Goal: Task Accomplishment & Management: Use online tool/utility

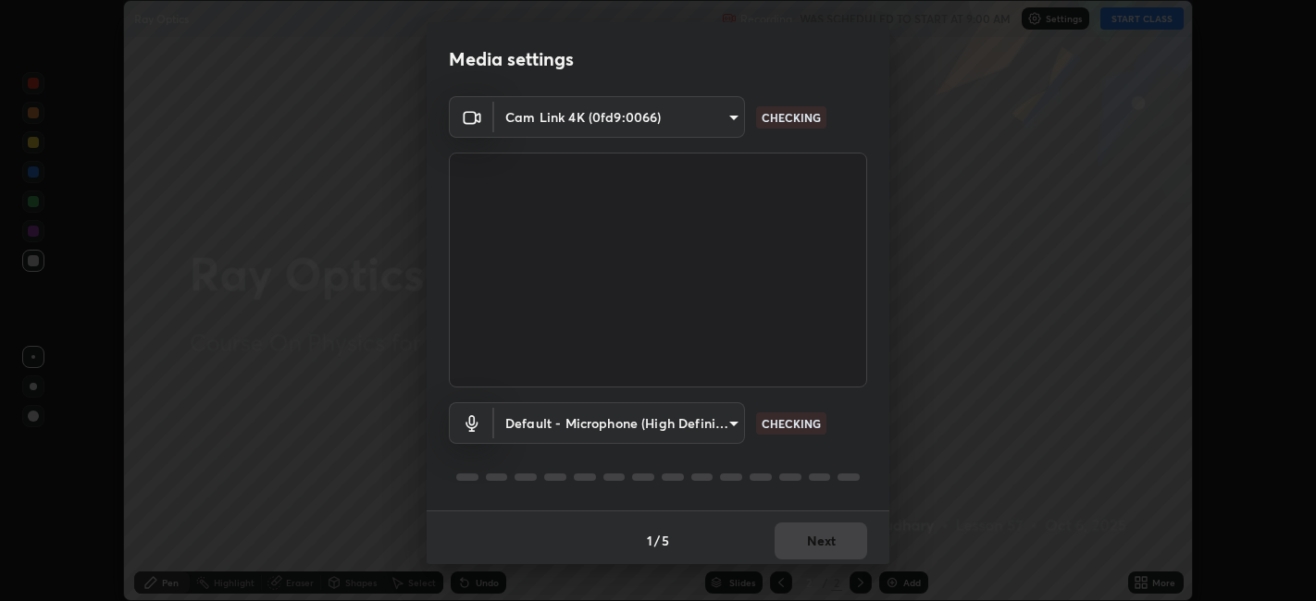
scroll to position [601, 1315]
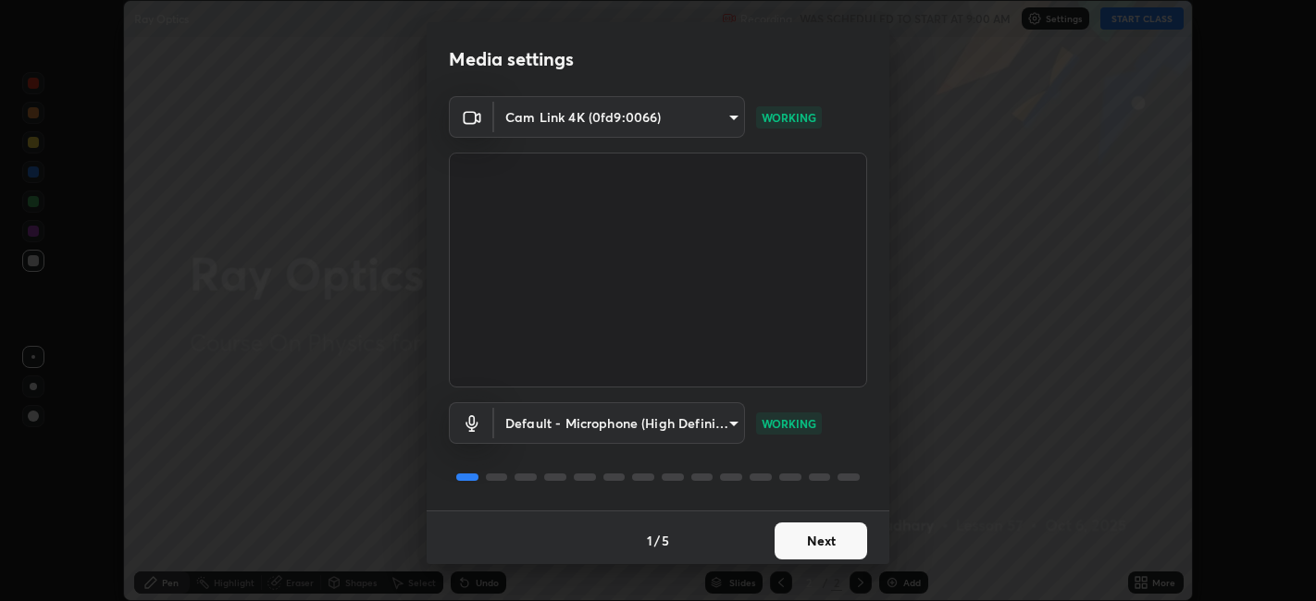
click at [795, 539] on button "Next" at bounding box center [821, 541] width 93 height 37
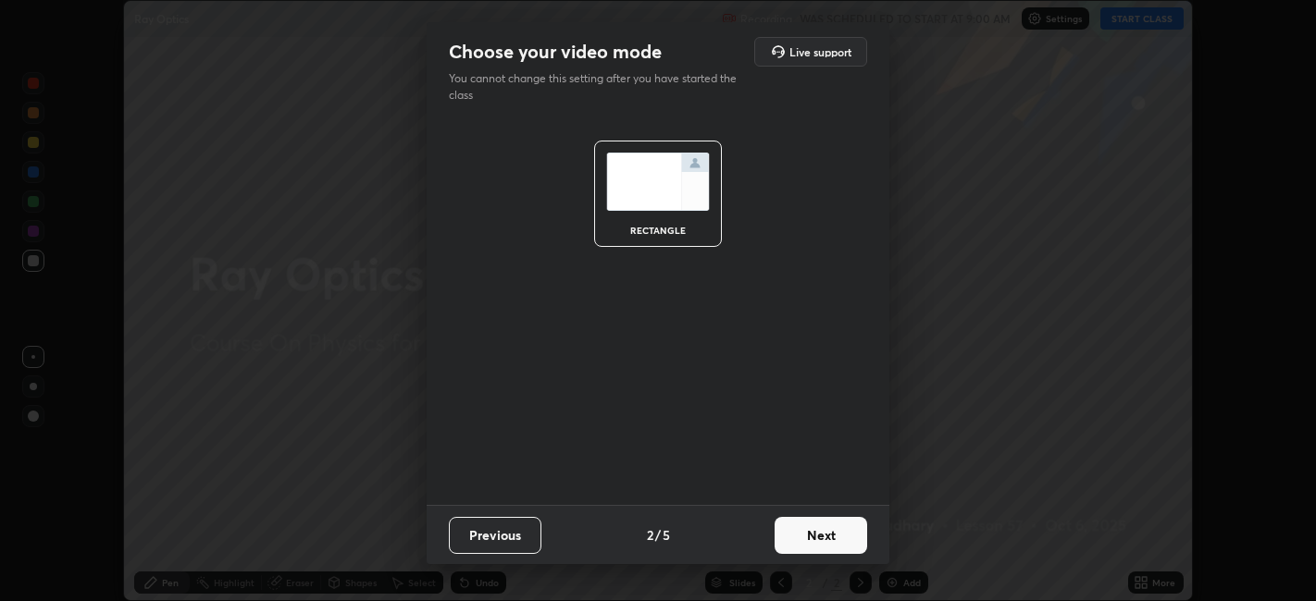
click at [797, 545] on button "Next" at bounding box center [821, 535] width 93 height 37
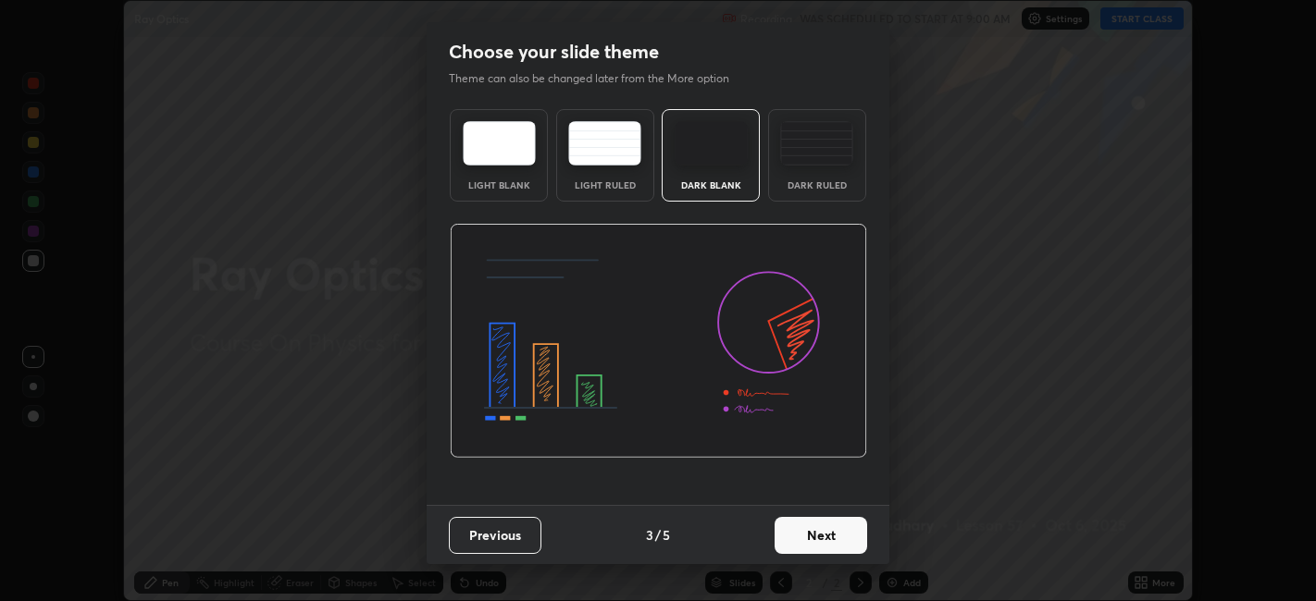
click at [795, 537] on button "Next" at bounding box center [821, 535] width 93 height 37
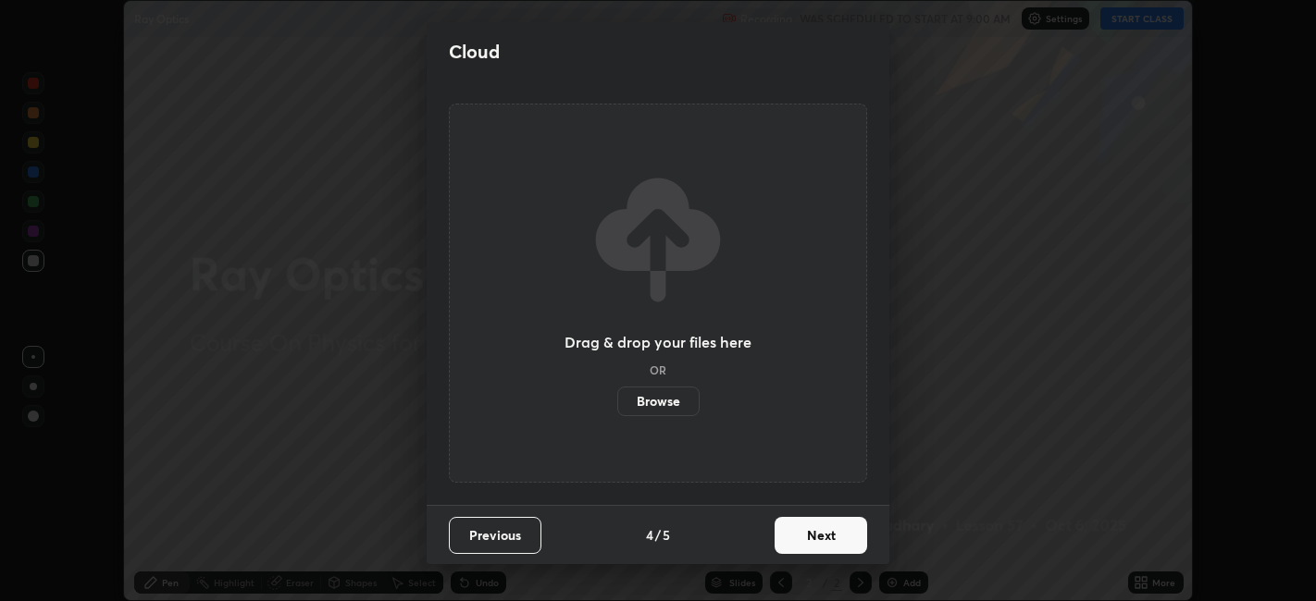
click at [791, 529] on button "Next" at bounding box center [821, 535] width 93 height 37
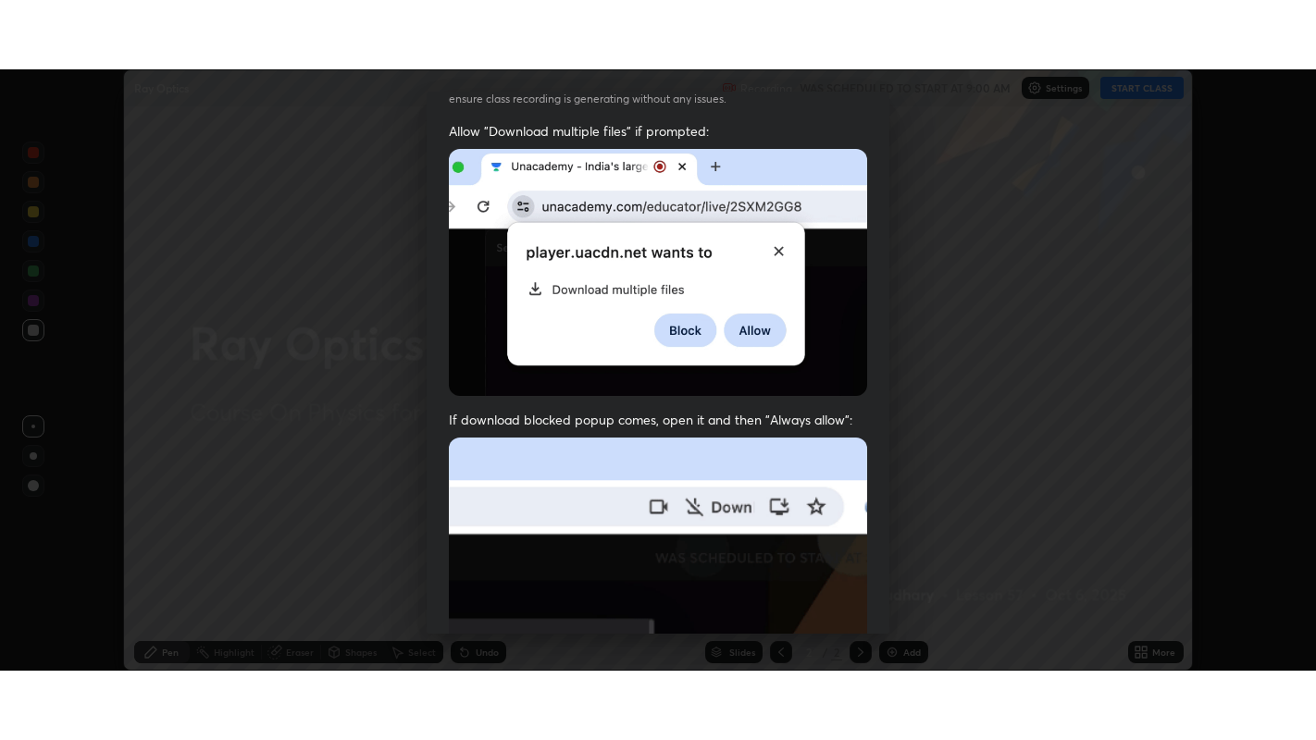
scroll to position [382, 0]
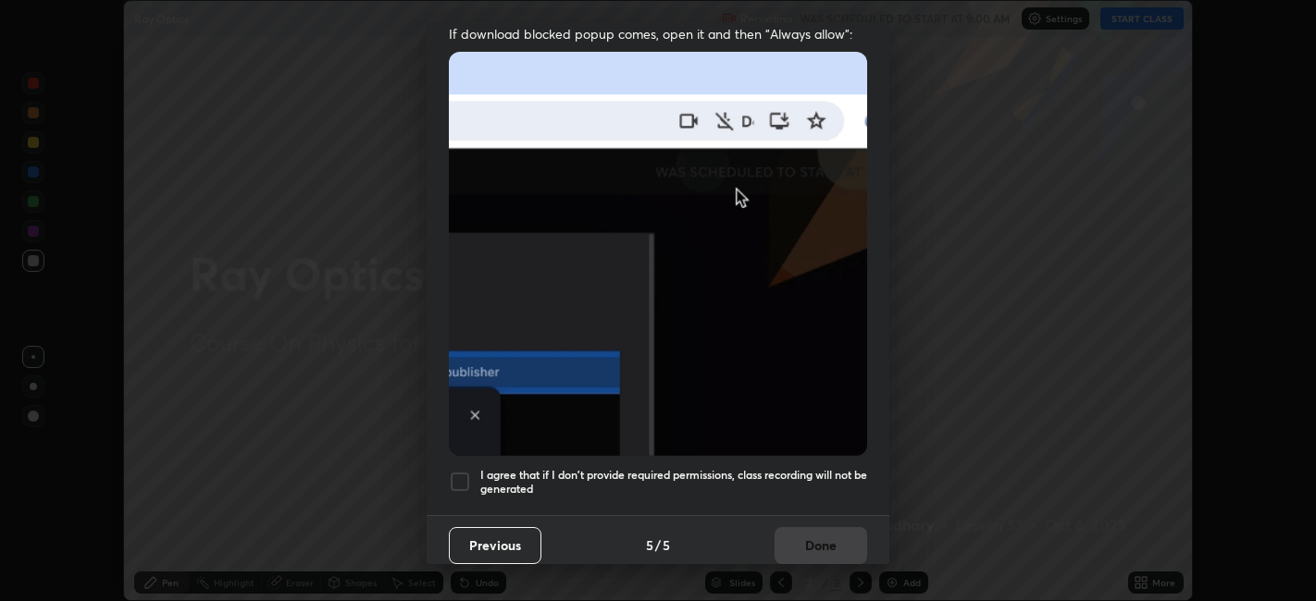
click at [462, 471] on div at bounding box center [460, 482] width 22 height 22
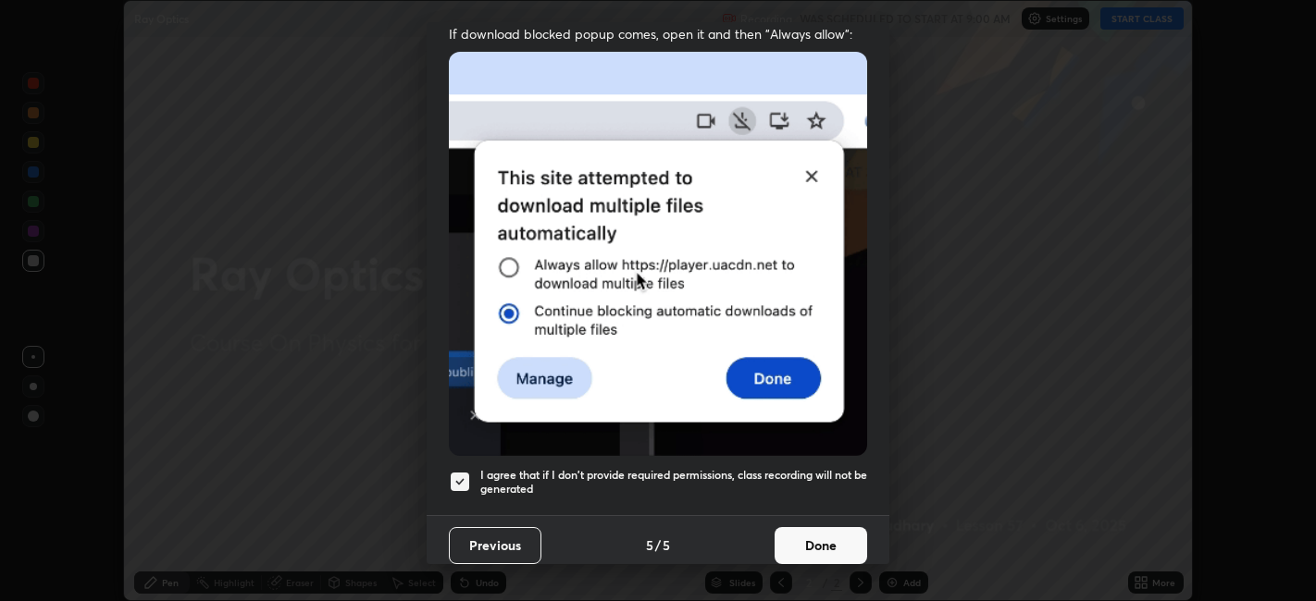
click at [787, 528] on button "Done" at bounding box center [821, 545] width 93 height 37
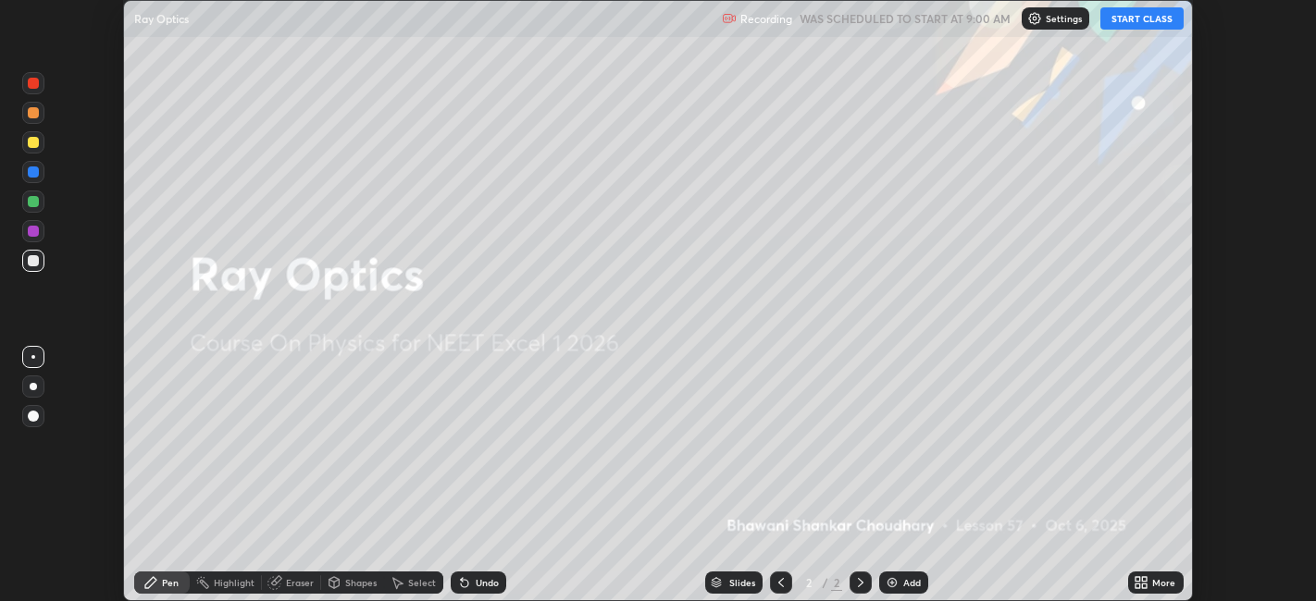
click at [1142, 583] on icon at bounding box center [1141, 583] width 15 height 15
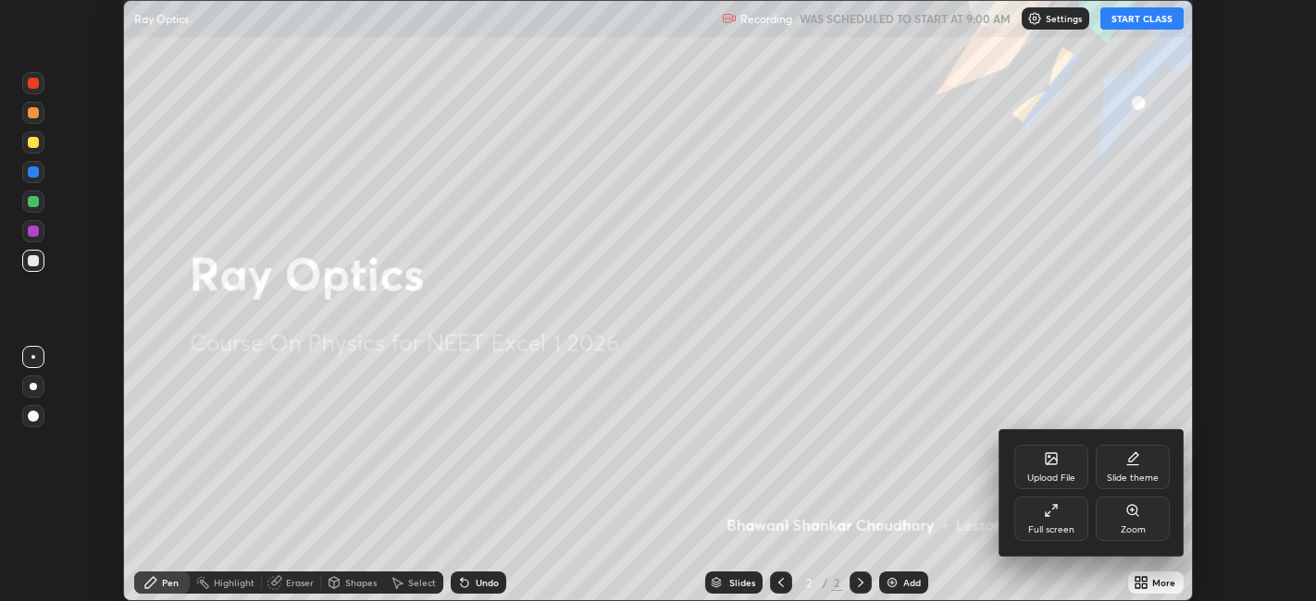
click at [1035, 522] on div "Full screen" at bounding box center [1051, 519] width 74 height 44
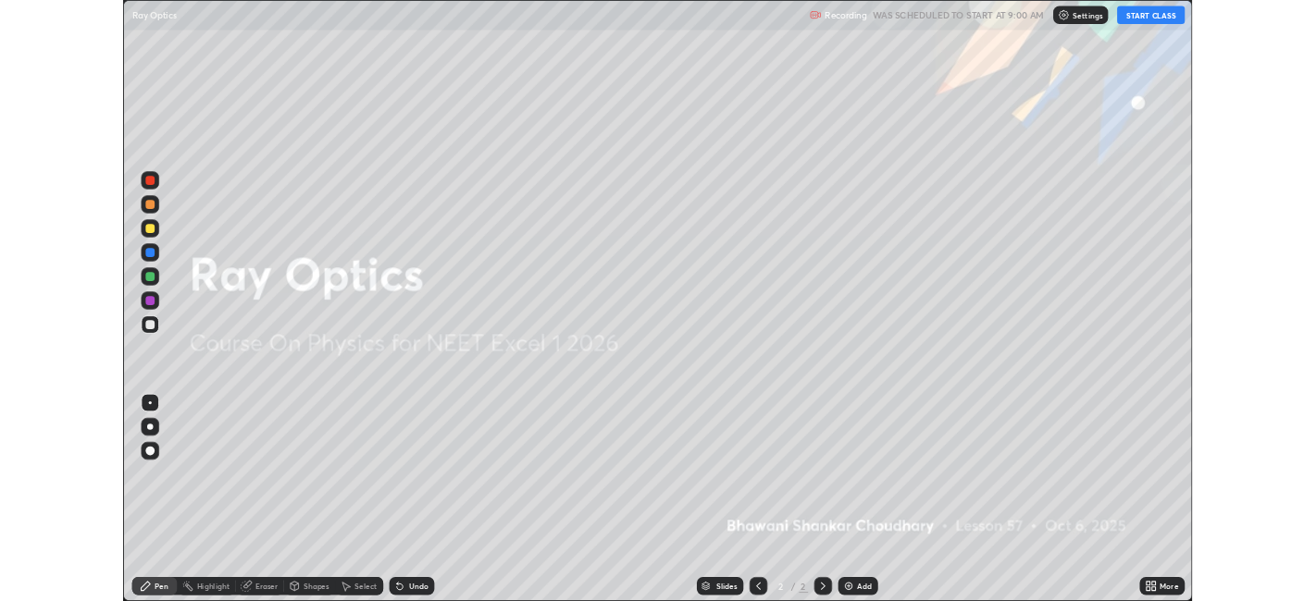
scroll to position [740, 1316]
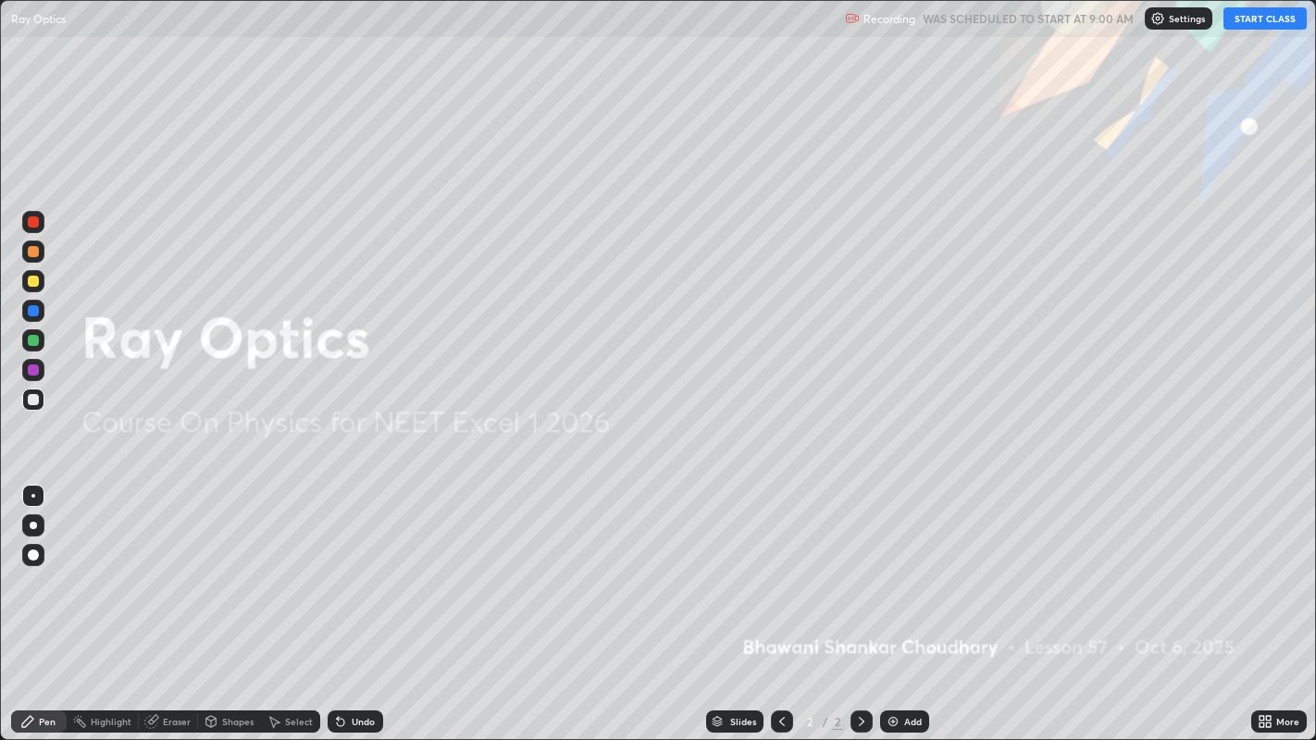
click at [1267, 20] on button "START CLASS" at bounding box center [1264, 18] width 83 height 22
click at [906, 601] on div "Add" at bounding box center [913, 721] width 18 height 9
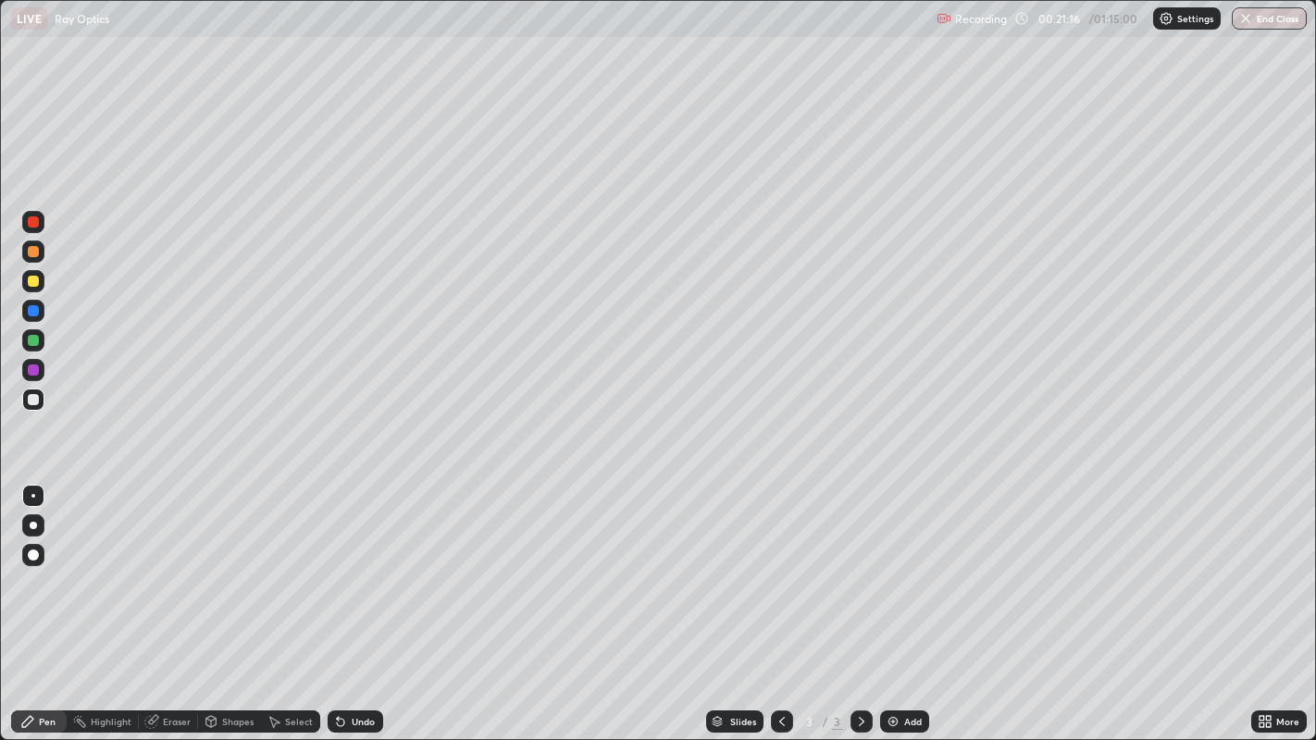
click at [897, 601] on img at bounding box center [893, 721] width 15 height 15
click at [163, 601] on div "Eraser" at bounding box center [177, 721] width 28 height 9
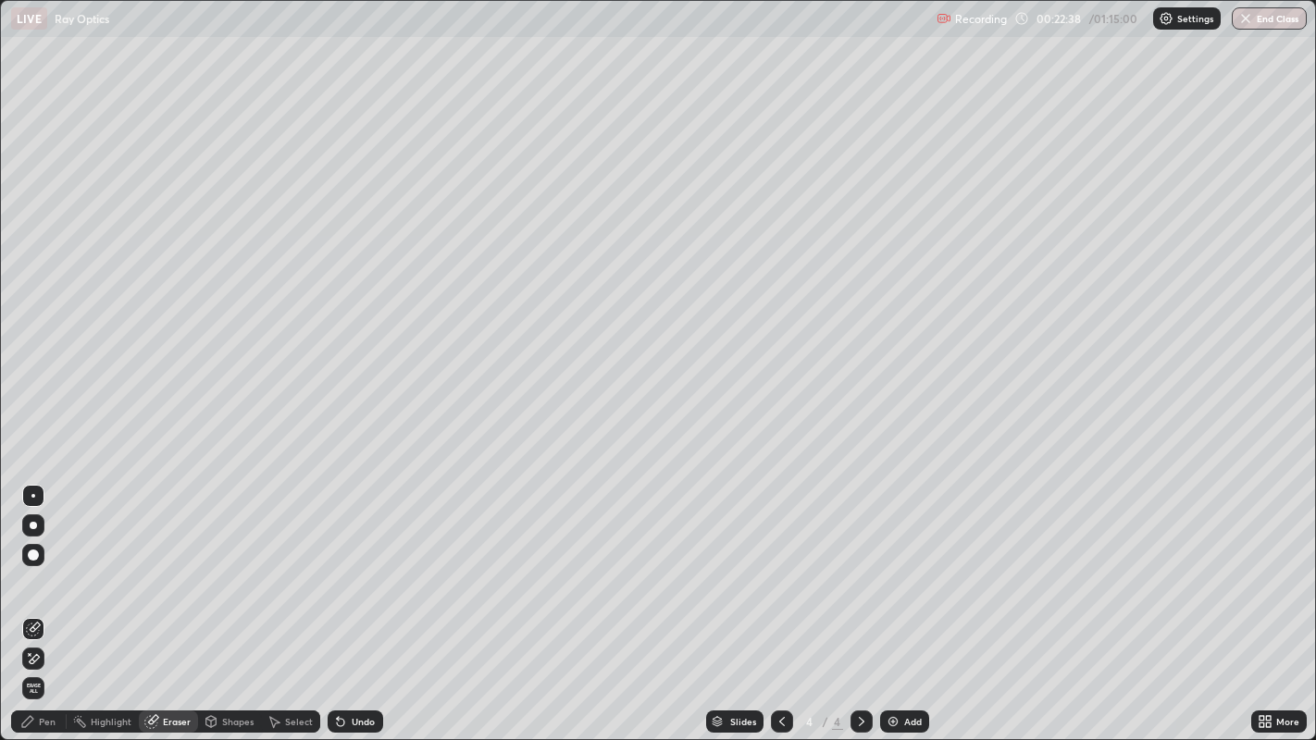
click at [51, 601] on div "Pen" at bounding box center [47, 721] width 17 height 9
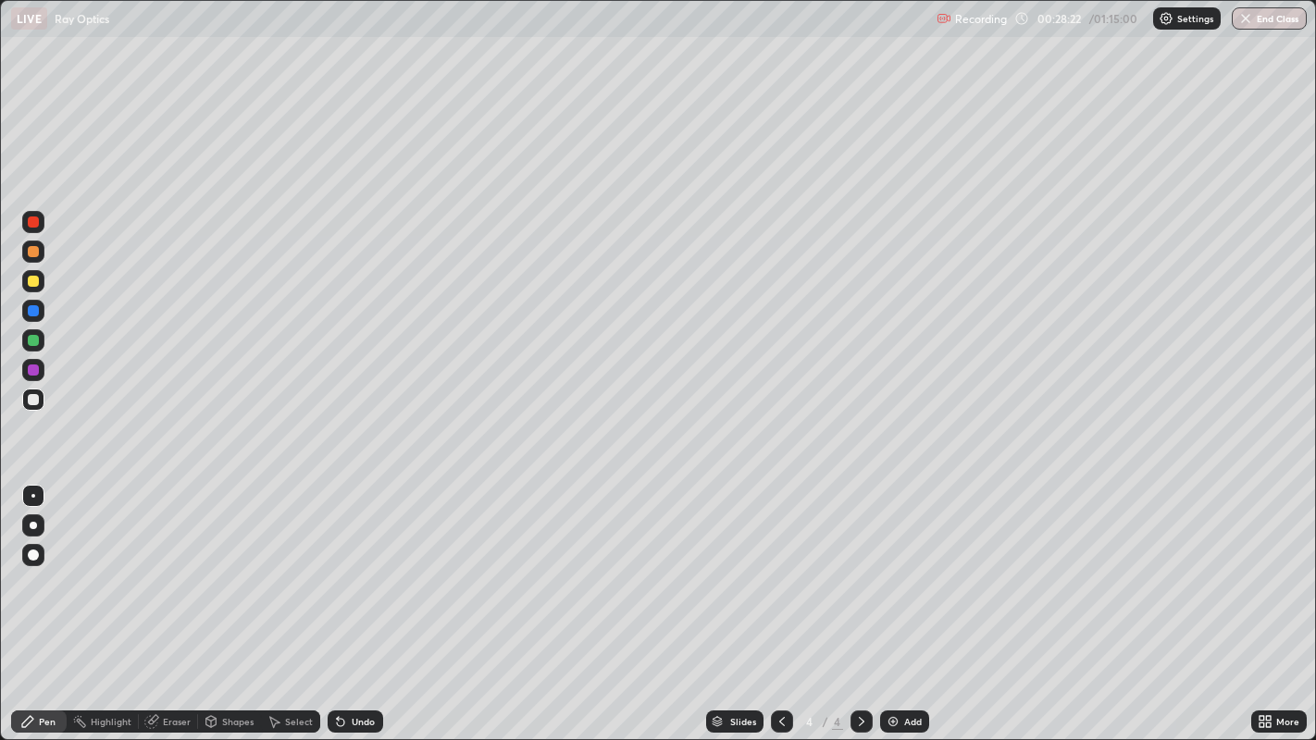
click at [173, 601] on div "Eraser" at bounding box center [177, 721] width 28 height 9
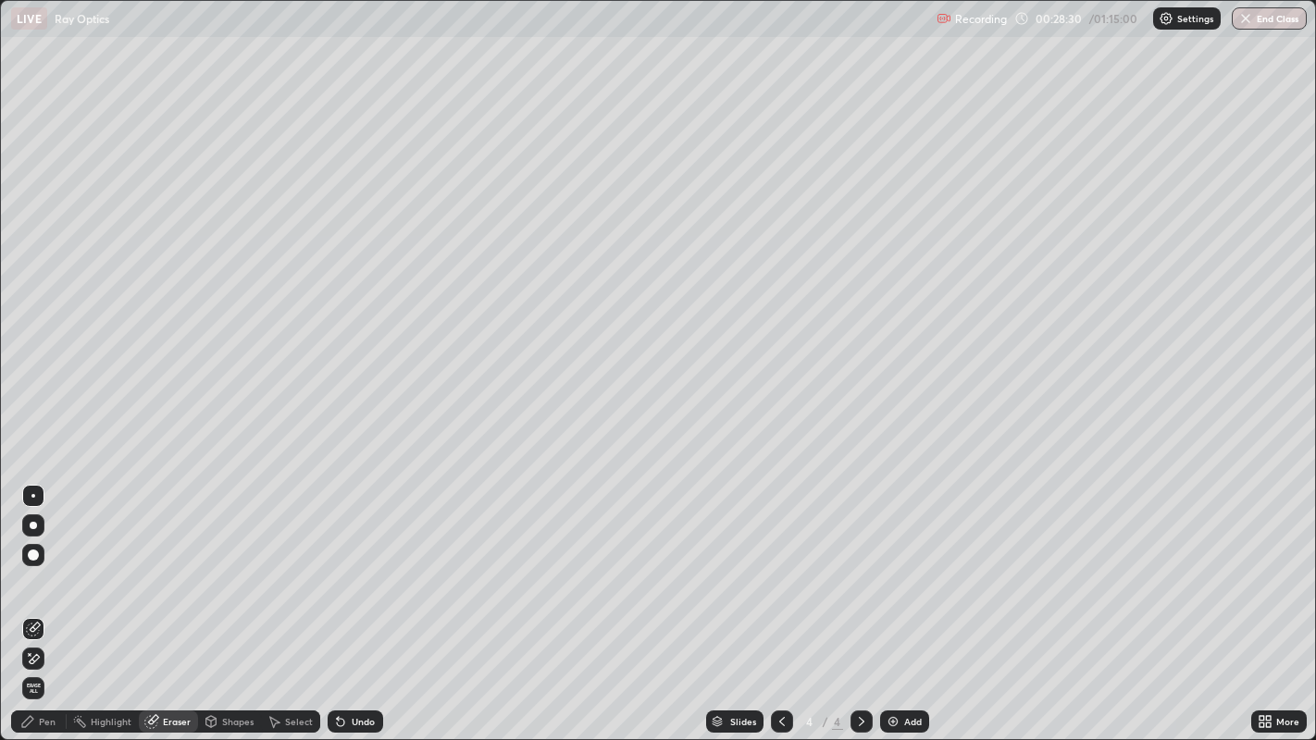
click at [48, 601] on div "Pen" at bounding box center [47, 721] width 17 height 9
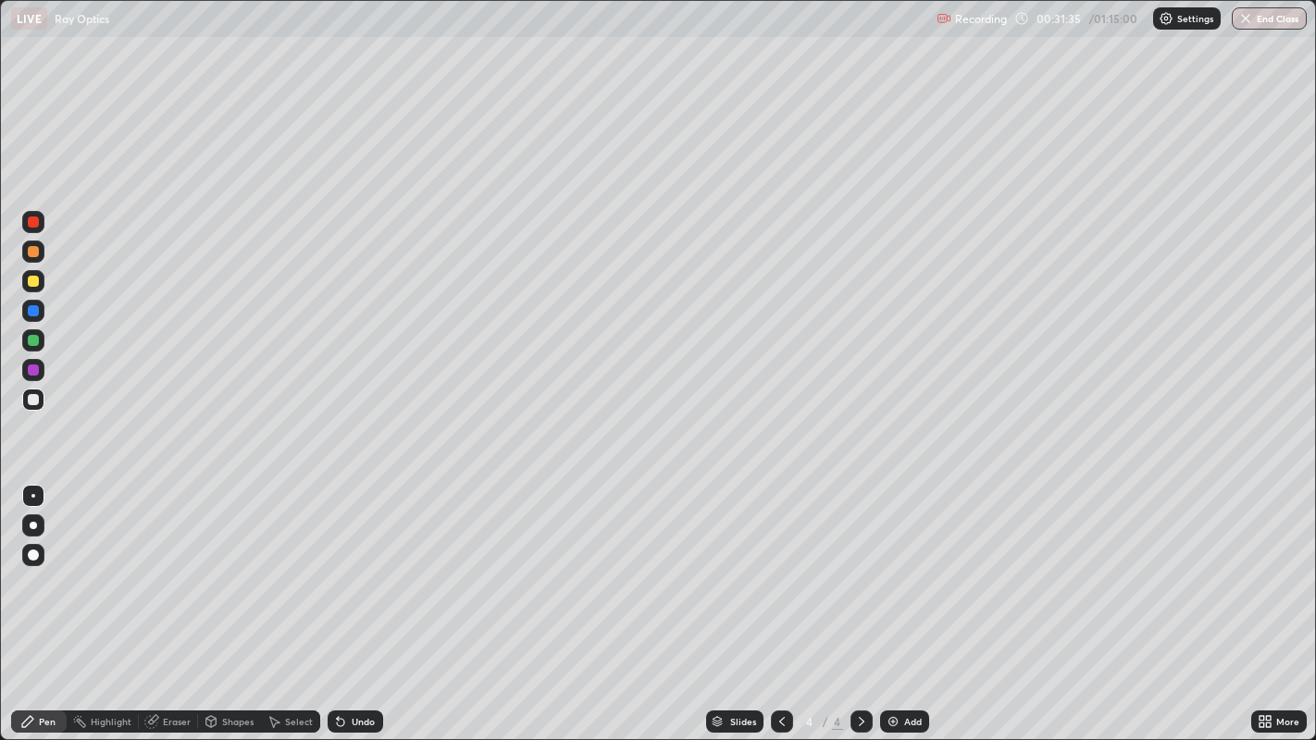
click at [894, 601] on img at bounding box center [893, 721] width 15 height 15
click at [1253, 16] on button "End Class" at bounding box center [1269, 18] width 75 height 22
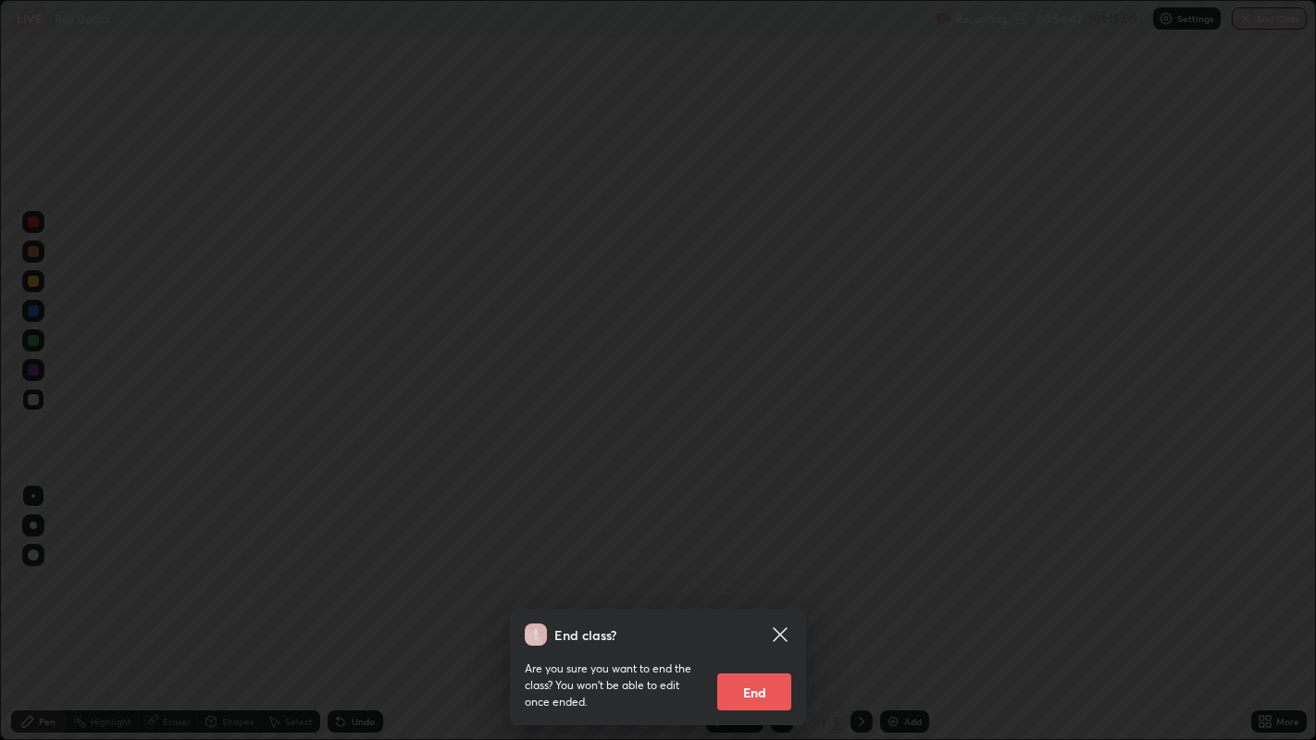
click at [750, 601] on button "End" at bounding box center [754, 692] width 74 height 37
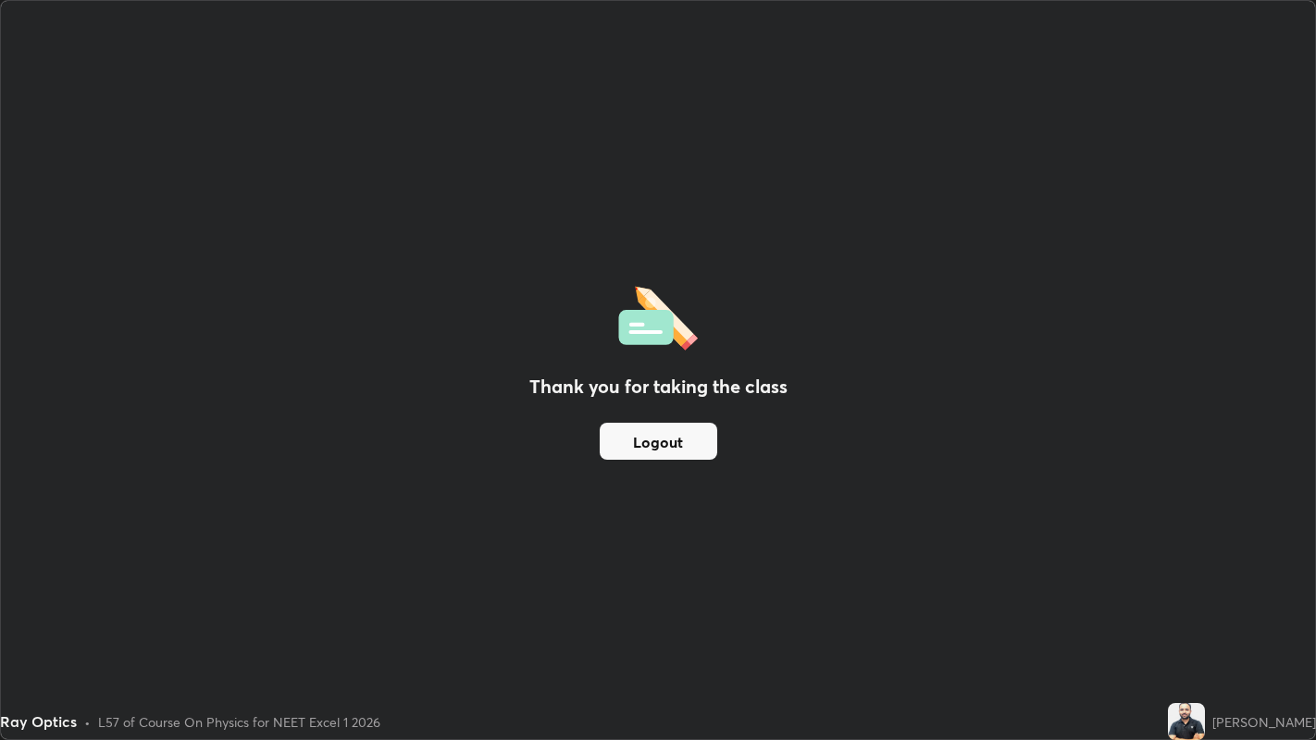
click at [685, 443] on button "Logout" at bounding box center [659, 441] width 118 height 37
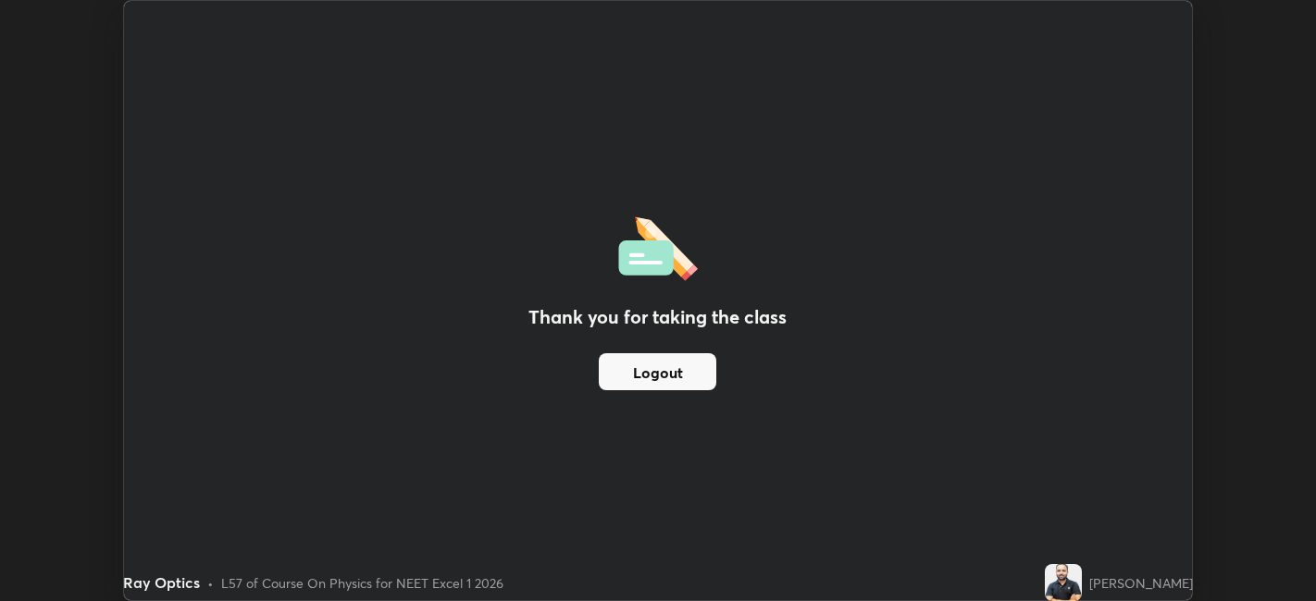
scroll to position [91935, 91220]
